Goal: Information Seeking & Learning: Learn about a topic

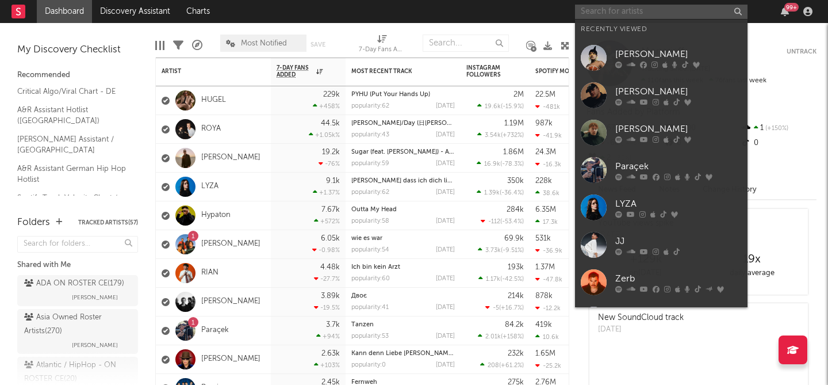
click at [596, 10] on input "text" at bounding box center [661, 12] width 172 height 14
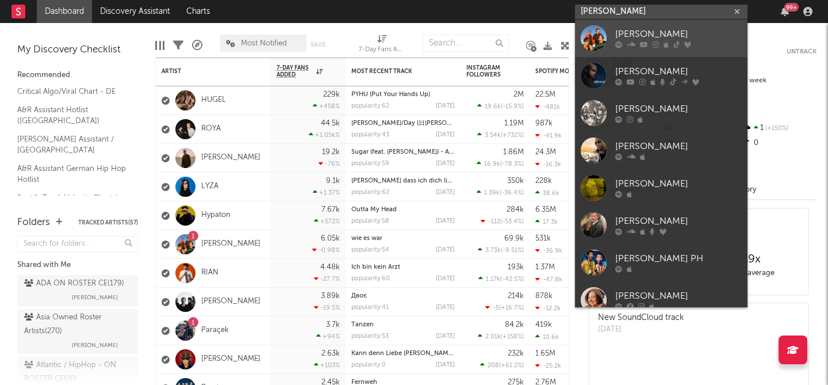
type input "[PERSON_NAME]"
click at [621, 29] on div "[PERSON_NAME]" at bounding box center [678, 35] width 126 height 14
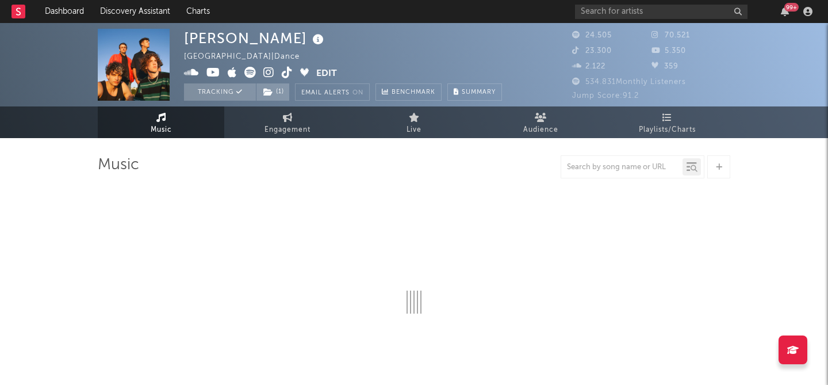
select select "6m"
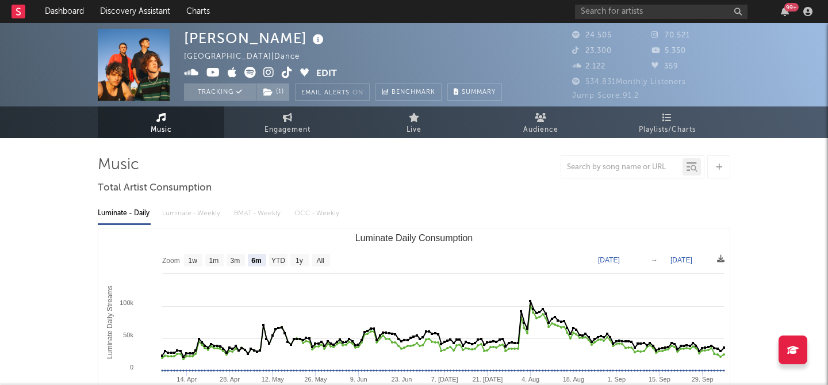
click at [410, 49] on div "[PERSON_NAME] Germany | Dance Edit Tracking ( 1 ) Email Alerts On Benchmark Sum…" at bounding box center [343, 65] width 318 height 72
click at [64, 16] on link "Dashboard" at bounding box center [64, 11] width 55 height 23
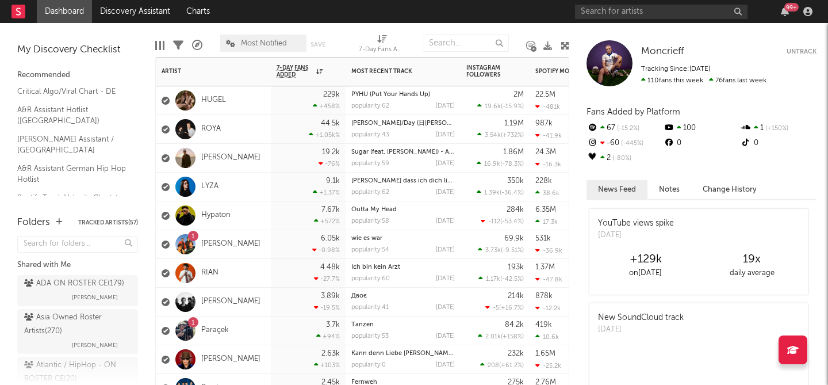
click at [274, 242] on div "6.05k -0.98 %" at bounding box center [308, 244] width 75 height 29
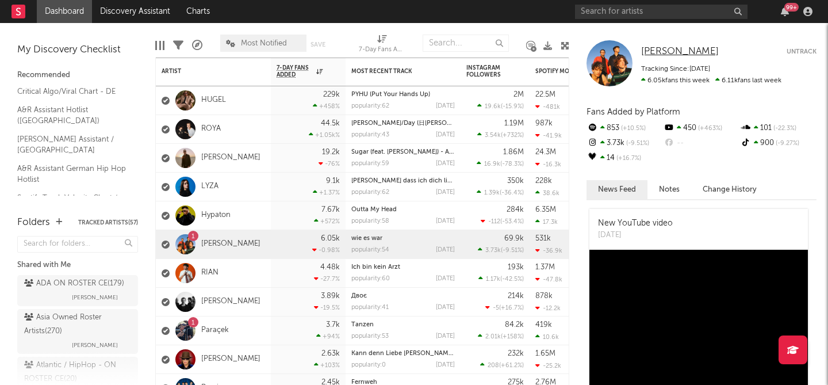
click at [663, 54] on span "[PERSON_NAME]" at bounding box center [680, 52] width 78 height 10
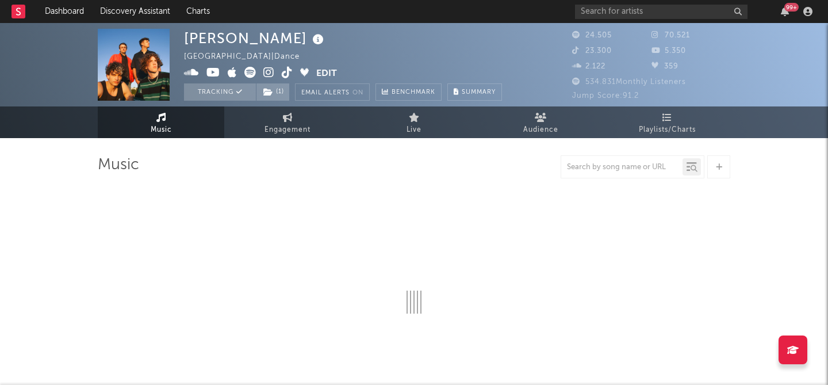
select select "6m"
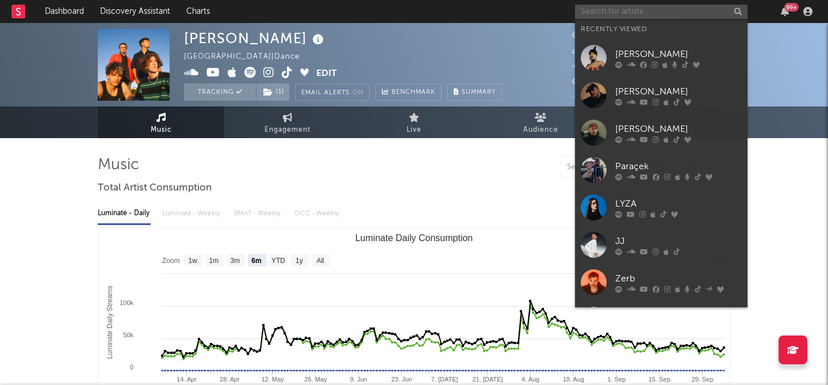
click at [623, 7] on input "text" at bounding box center [661, 12] width 172 height 14
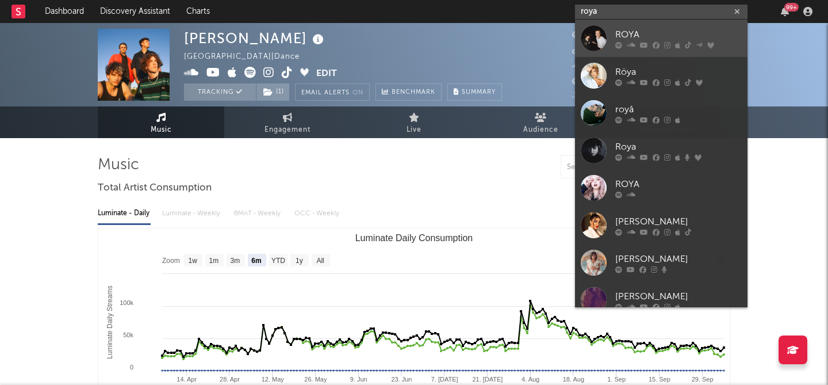
type input "roya"
click at [655, 33] on div "ROYA" at bounding box center [678, 35] width 126 height 14
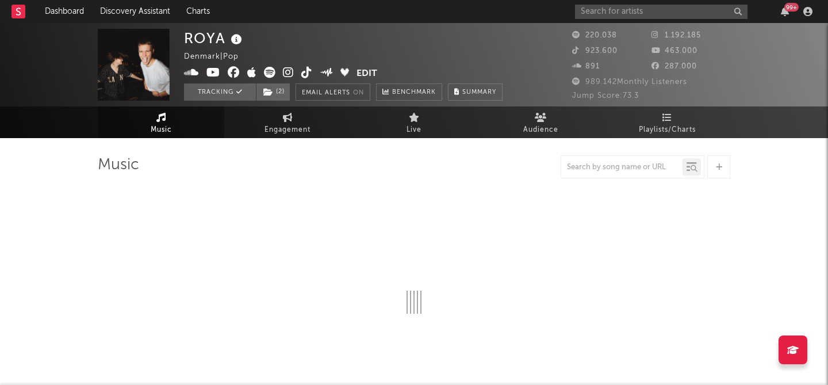
select select "6m"
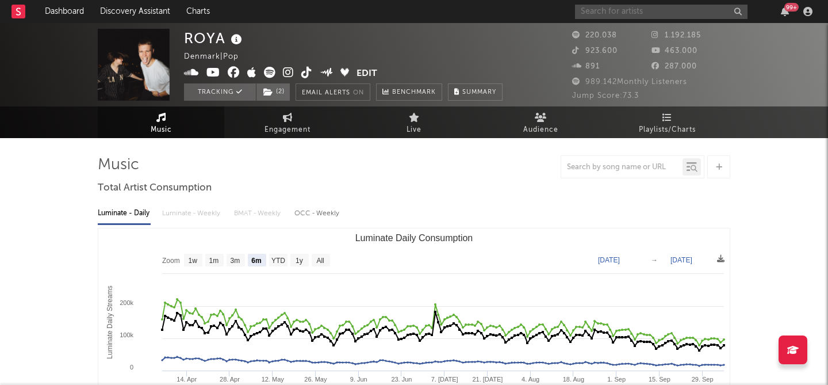
click at [601, 13] on input "text" at bounding box center [661, 12] width 172 height 14
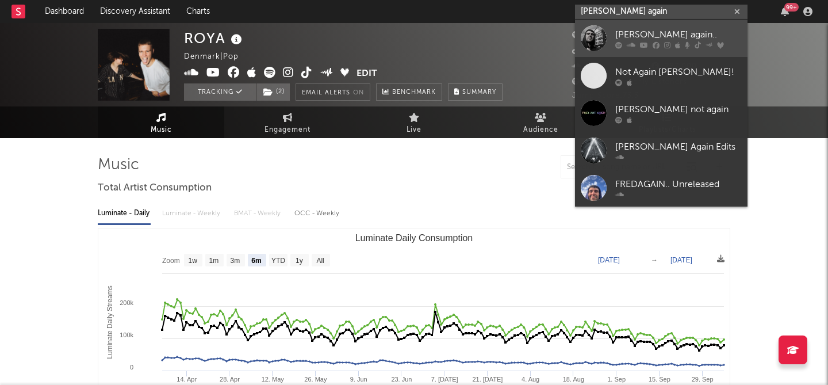
type input "[PERSON_NAME] again"
click at [597, 36] on div at bounding box center [593, 38] width 26 height 26
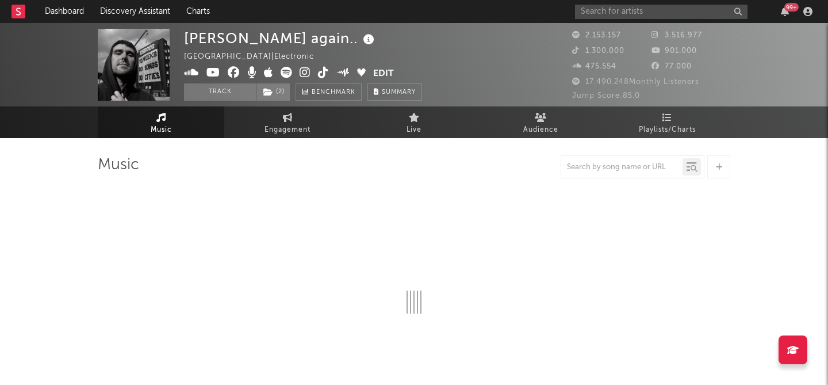
select select "6m"
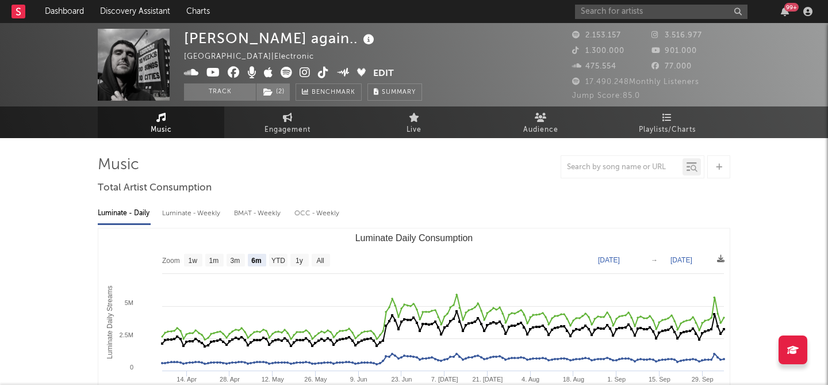
click at [686, 32] on span "3.516.977" at bounding box center [676, 35] width 51 height 7
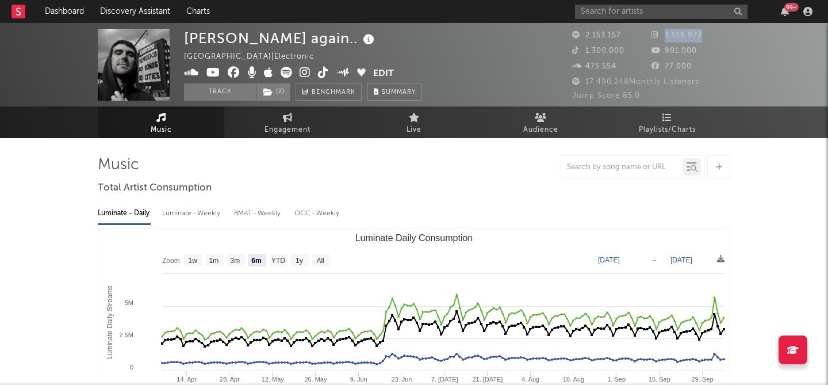
click at [686, 32] on span "3.516.977" at bounding box center [676, 35] width 51 height 7
click at [613, 8] on input "text" at bounding box center [661, 12] width 172 height 14
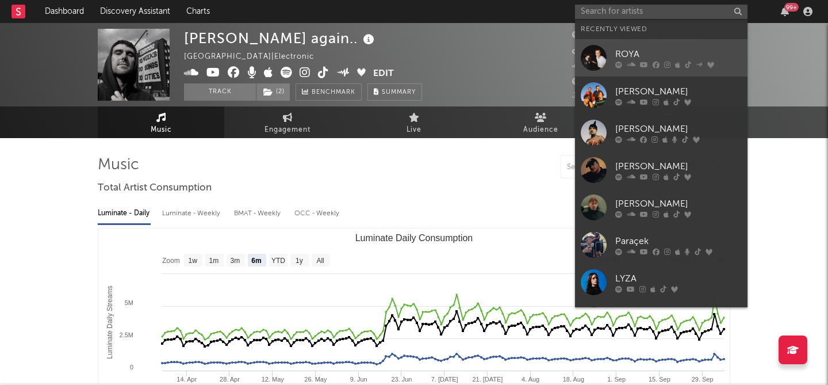
click at [621, 49] on div "ROYA" at bounding box center [678, 54] width 126 height 14
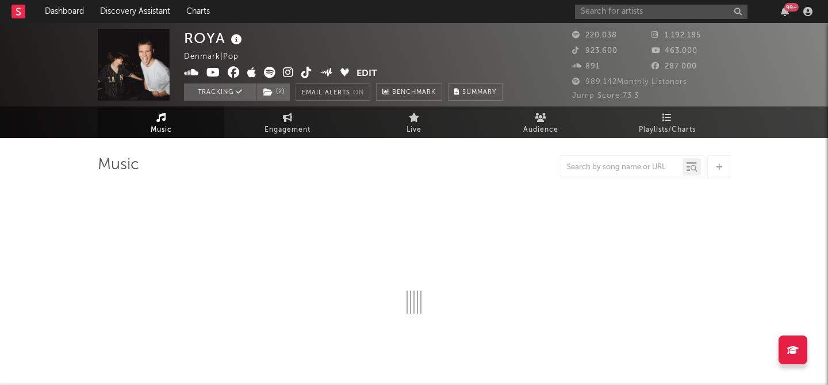
select select "6m"
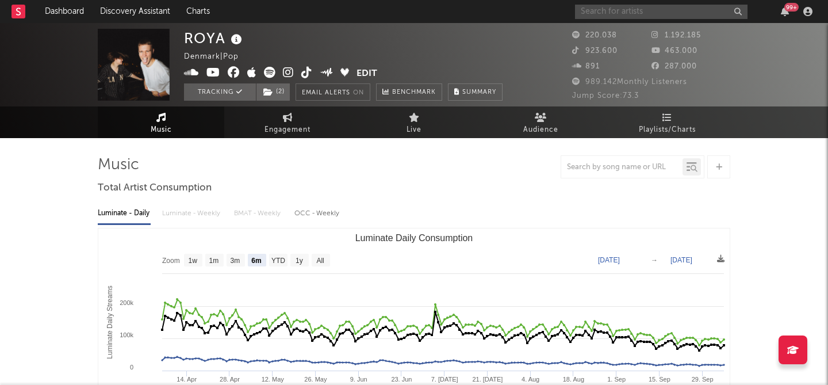
click at [628, 11] on input "text" at bounding box center [661, 12] width 172 height 14
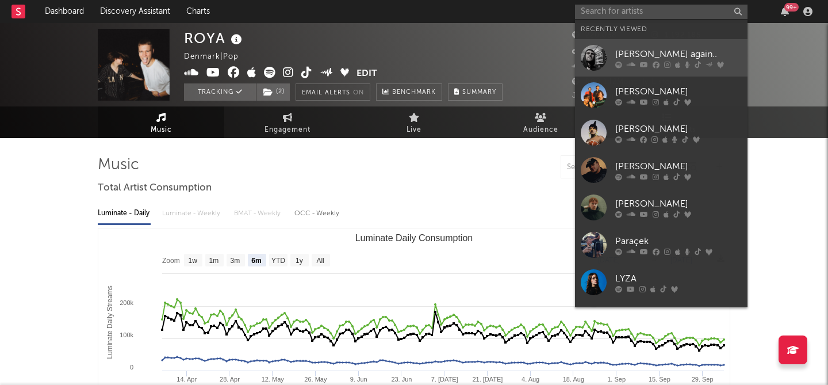
click at [640, 44] on link "[PERSON_NAME] again.." at bounding box center [661, 57] width 172 height 37
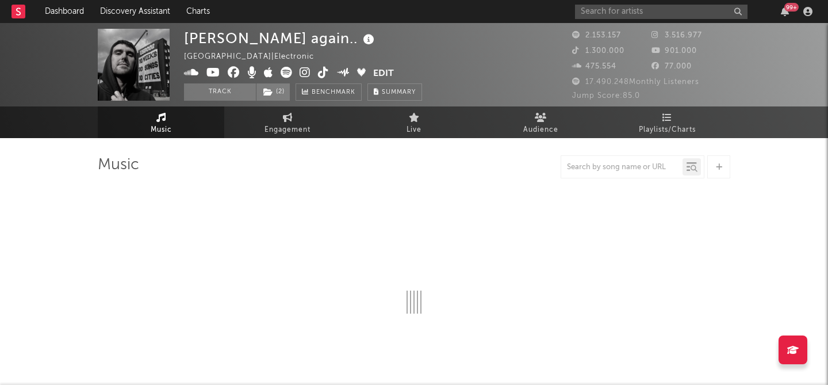
select select "6m"
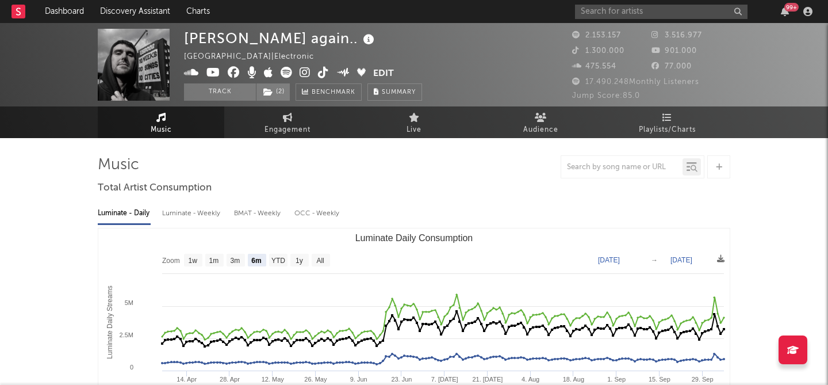
click at [670, 36] on span "3.516.977" at bounding box center [676, 35] width 51 height 7
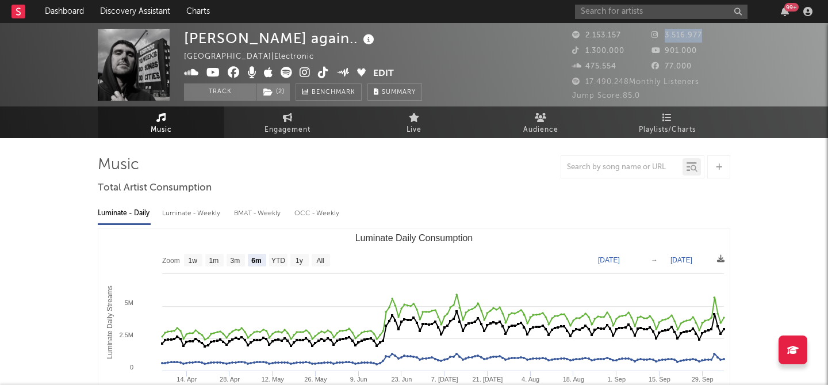
click at [670, 36] on span "3.516.977" at bounding box center [676, 35] width 51 height 7
click at [676, 55] on span "901.000" at bounding box center [673, 50] width 45 height 7
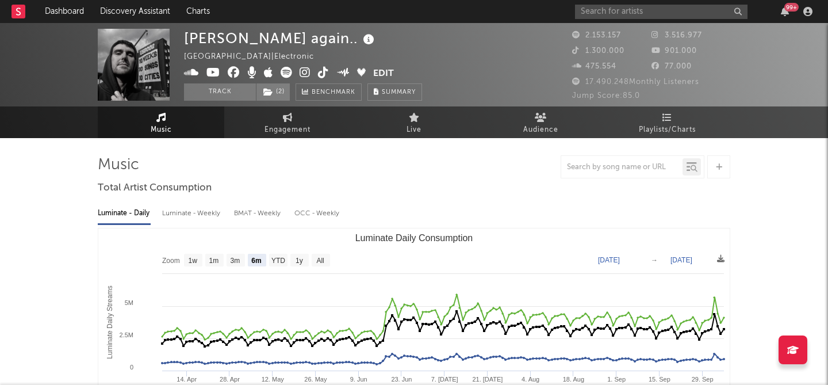
click at [676, 55] on span "901.000" at bounding box center [673, 50] width 45 height 7
click at [618, 83] on span "17.490.248 Monthly Listeners" at bounding box center [635, 81] width 127 height 7
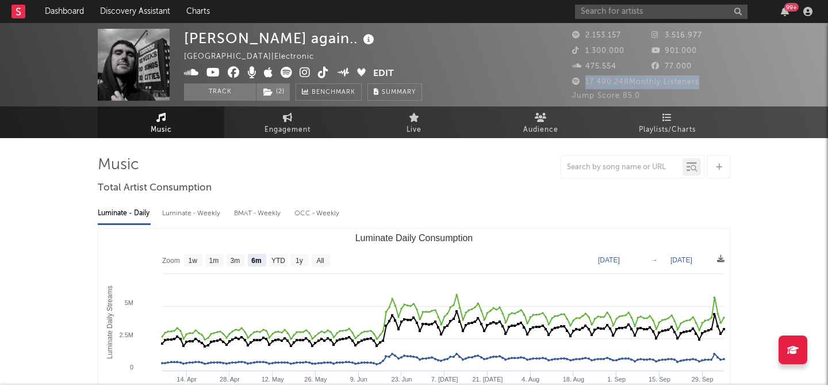
click at [618, 83] on span "17.490.248 Monthly Listeners" at bounding box center [635, 81] width 127 height 7
